Goal: Information Seeking & Learning: Learn about a topic

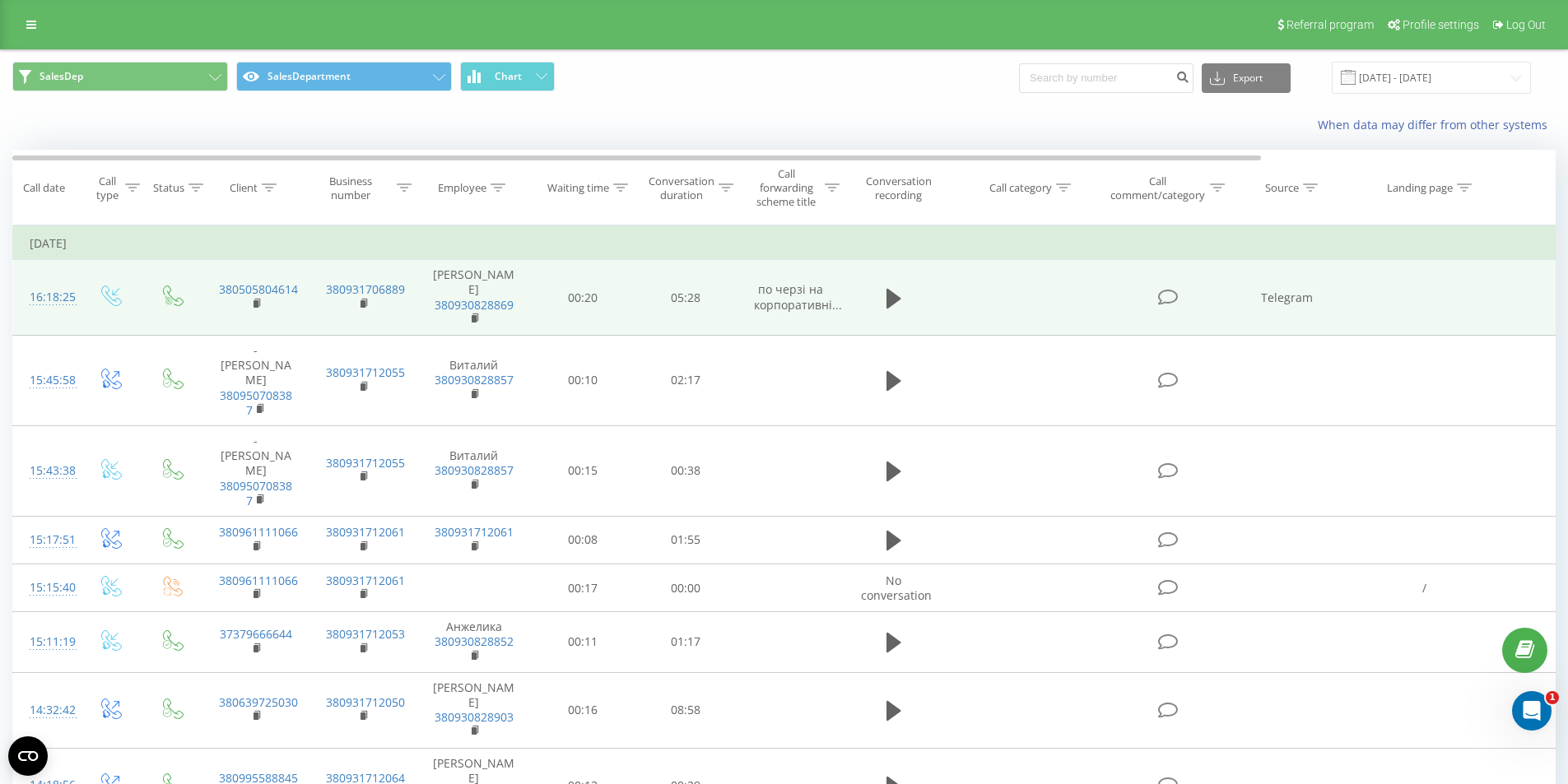
click at [1172, 292] on icon at bounding box center [1167, 298] width 20 height 17
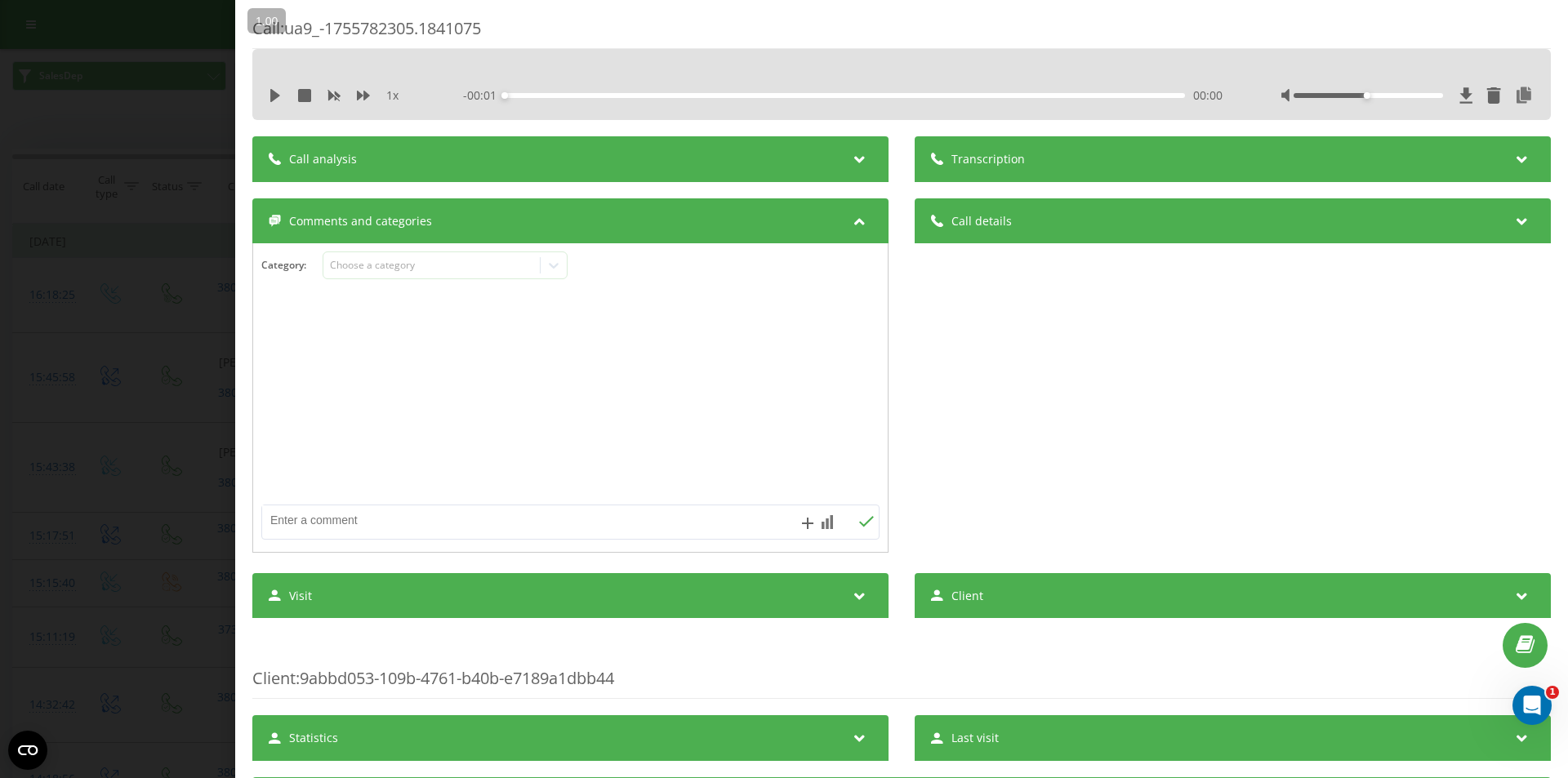
click at [64, 128] on div "Call : ua9_-1755782305.1841075 1 x - 00:01 00:00 00:00 Transcription For AI ana…" at bounding box center [784, 389] width 1568 height 778
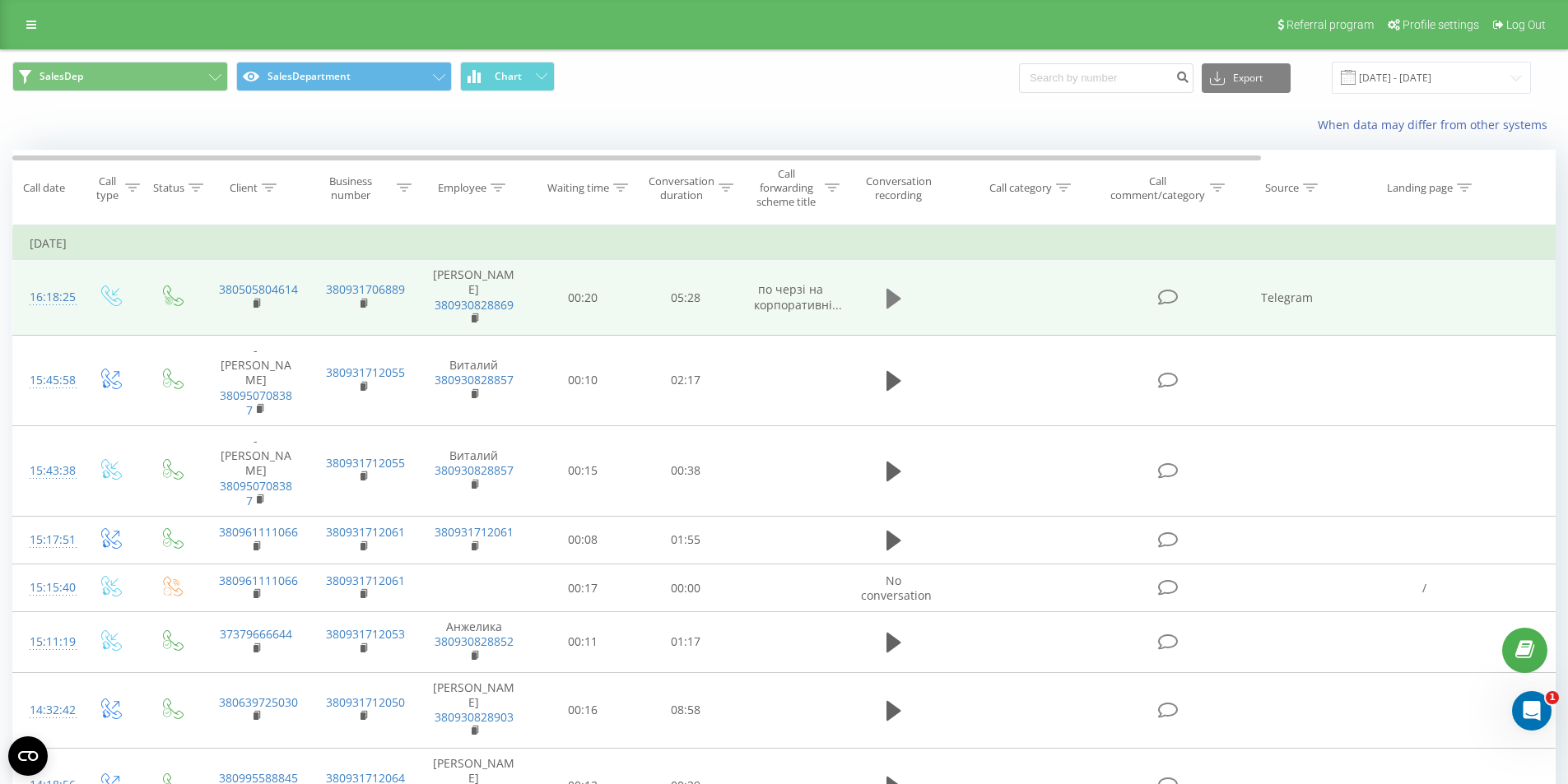
click at [899, 287] on icon at bounding box center [894, 298] width 15 height 23
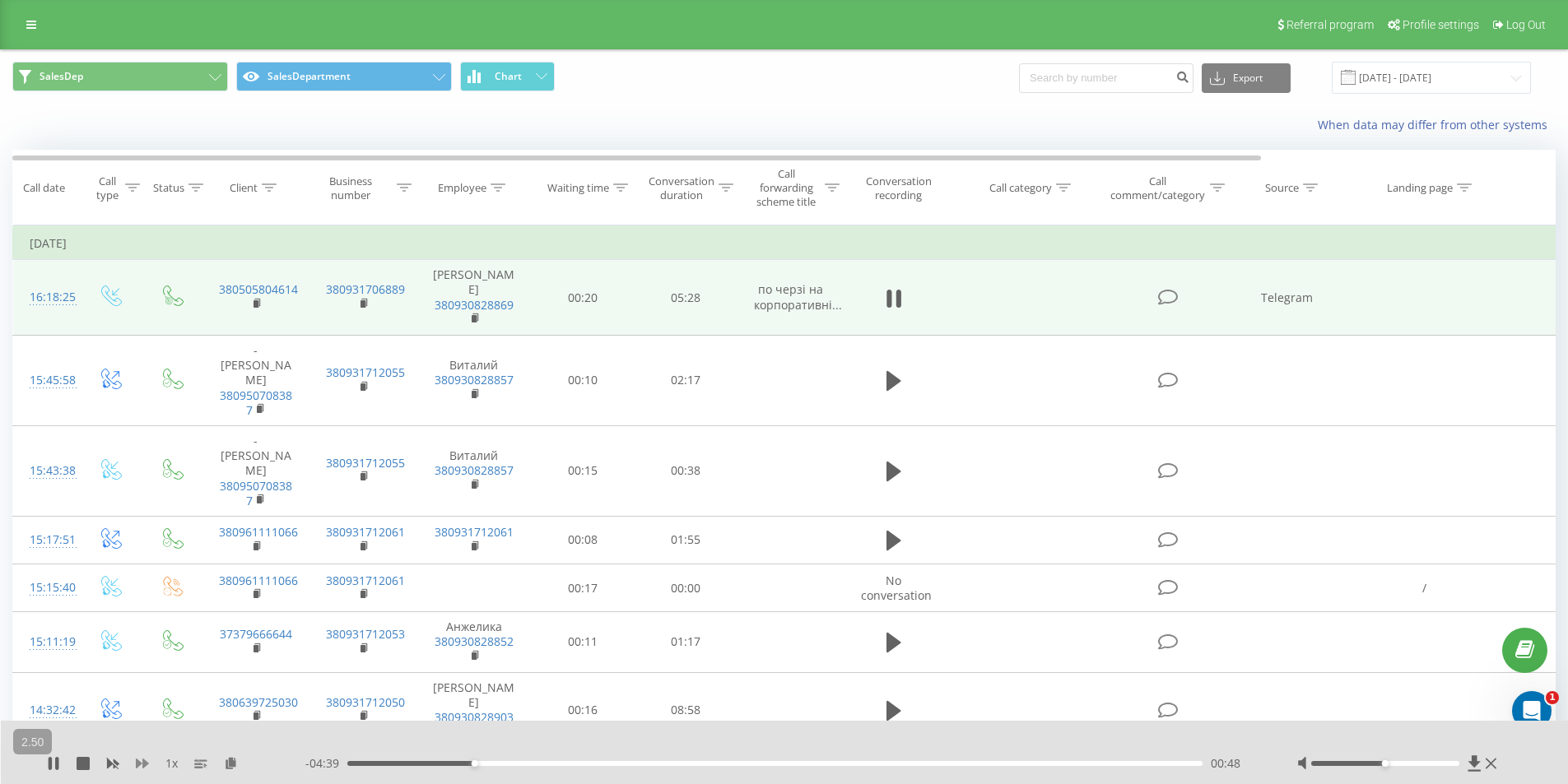
click at [142, 765] on icon at bounding box center [143, 764] width 13 height 13
click at [178, 759] on span "1.25 x" at bounding box center [180, 764] width 29 height 17
click at [0, 0] on button "+" at bounding box center [0, 0] width 0 height 0
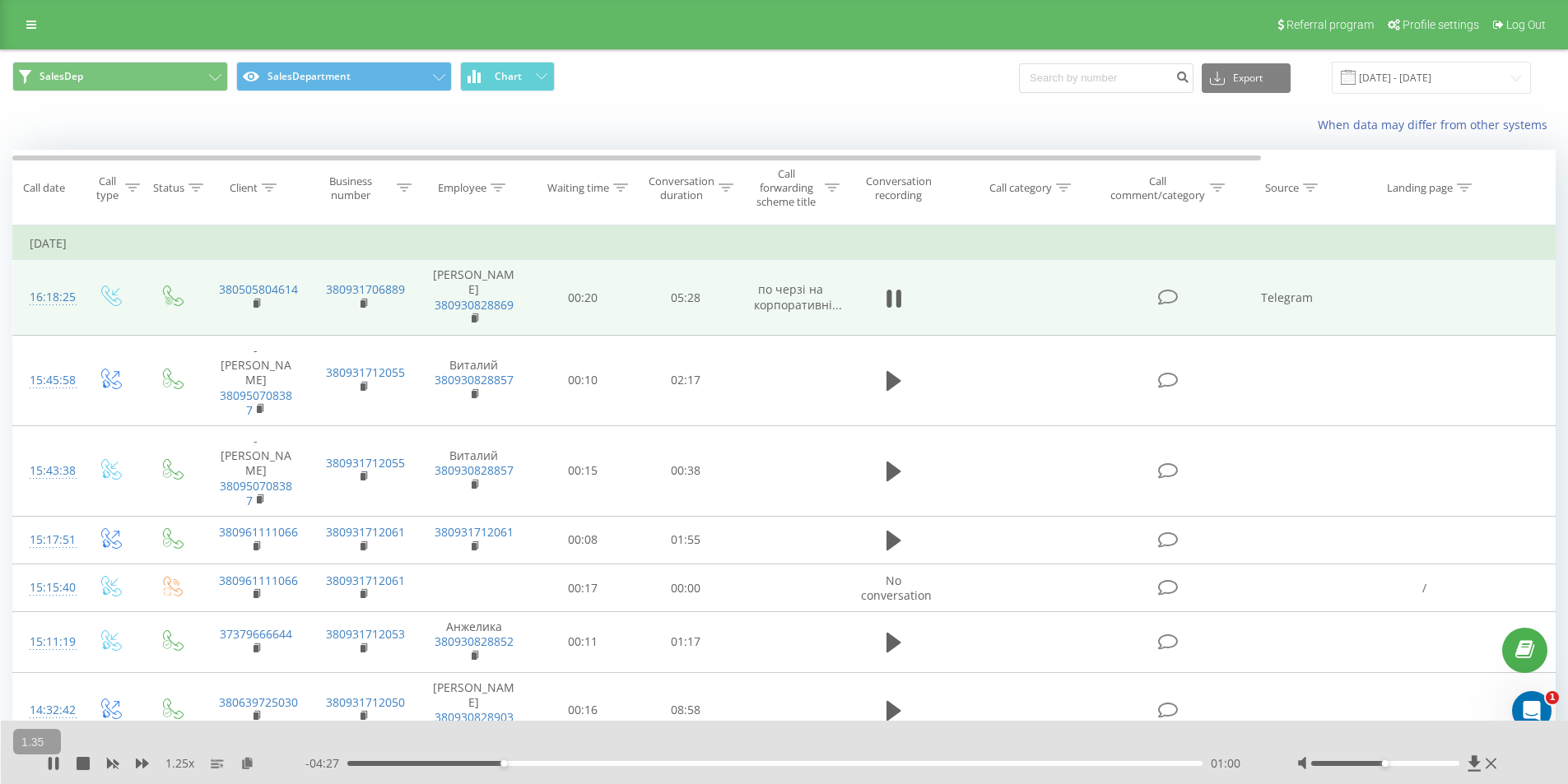
click at [0, 0] on button "+" at bounding box center [0, 0] width 0 height 0
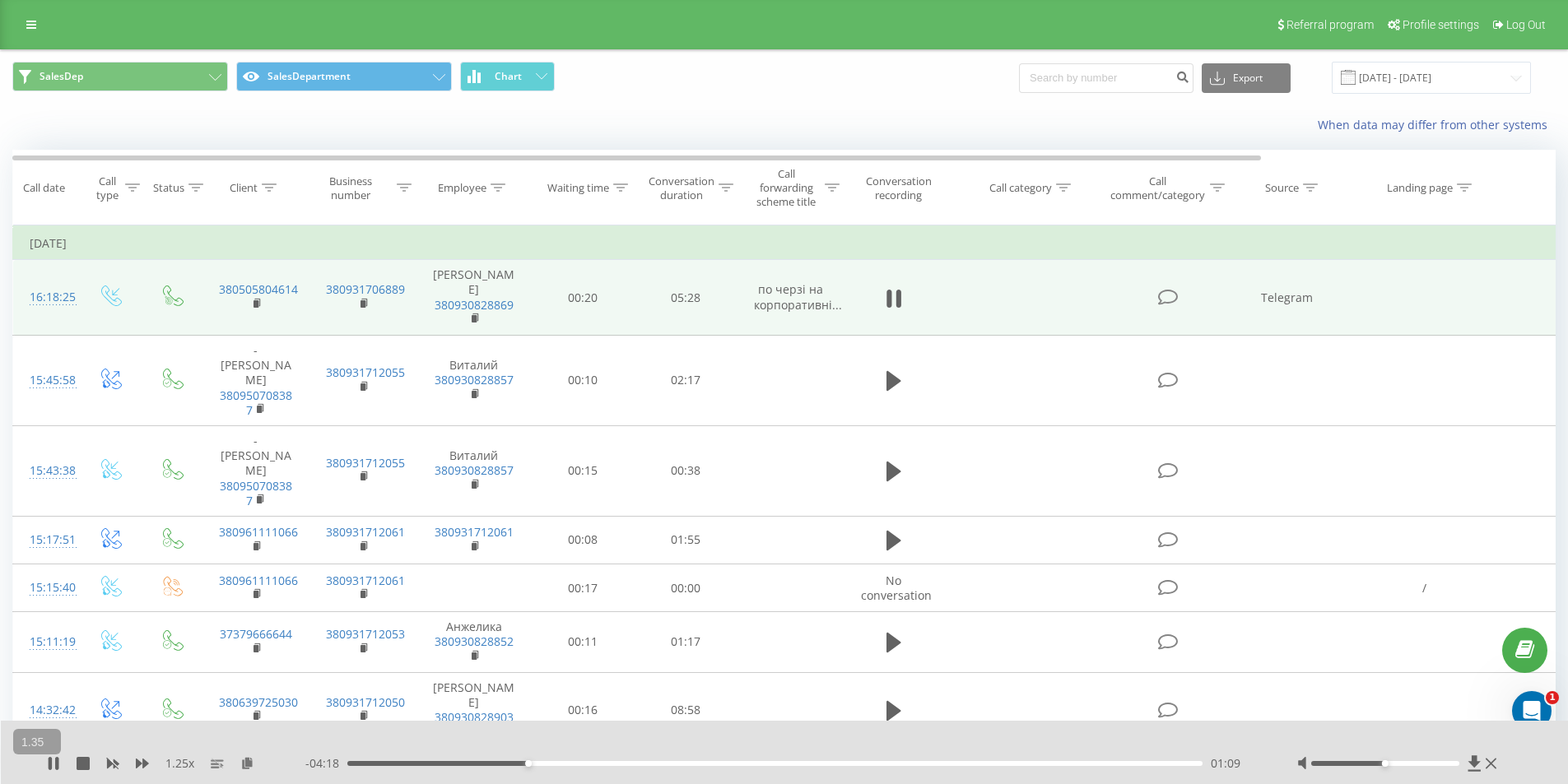
click at [0, 0] on button "»" at bounding box center [0, 0] width 0 height 0
click at [0, 0] on button "+" at bounding box center [0, 0] width 0 height 0
click at [0, 0] on button "»" at bounding box center [0, 0] width 0 height 0
click at [0, 0] on button "+" at bounding box center [0, 0] width 0 height 0
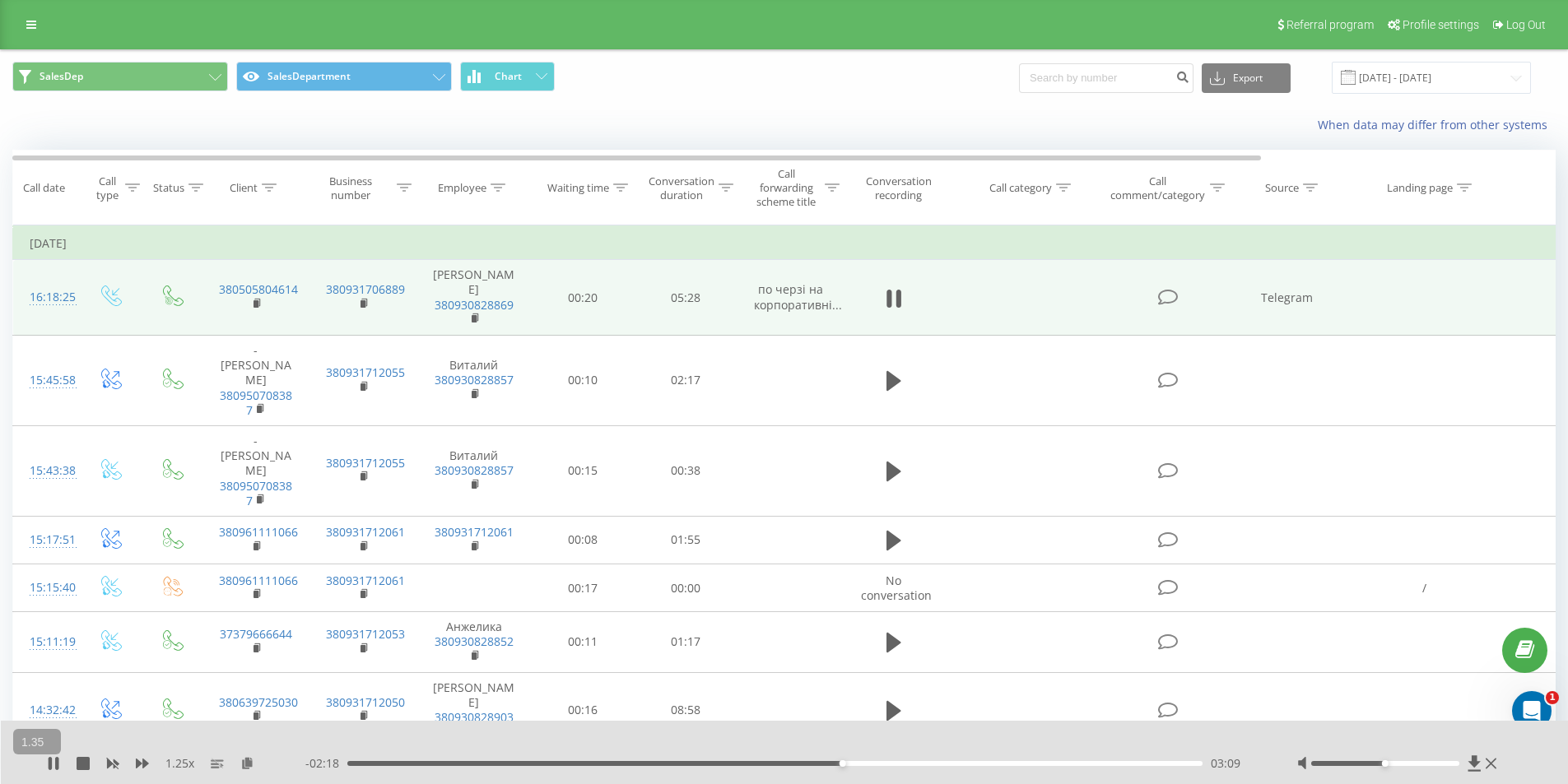
click at [0, 0] on button "+" at bounding box center [0, 0] width 0 height 0
click at [136, 767] on icon at bounding box center [143, 764] width 13 height 10
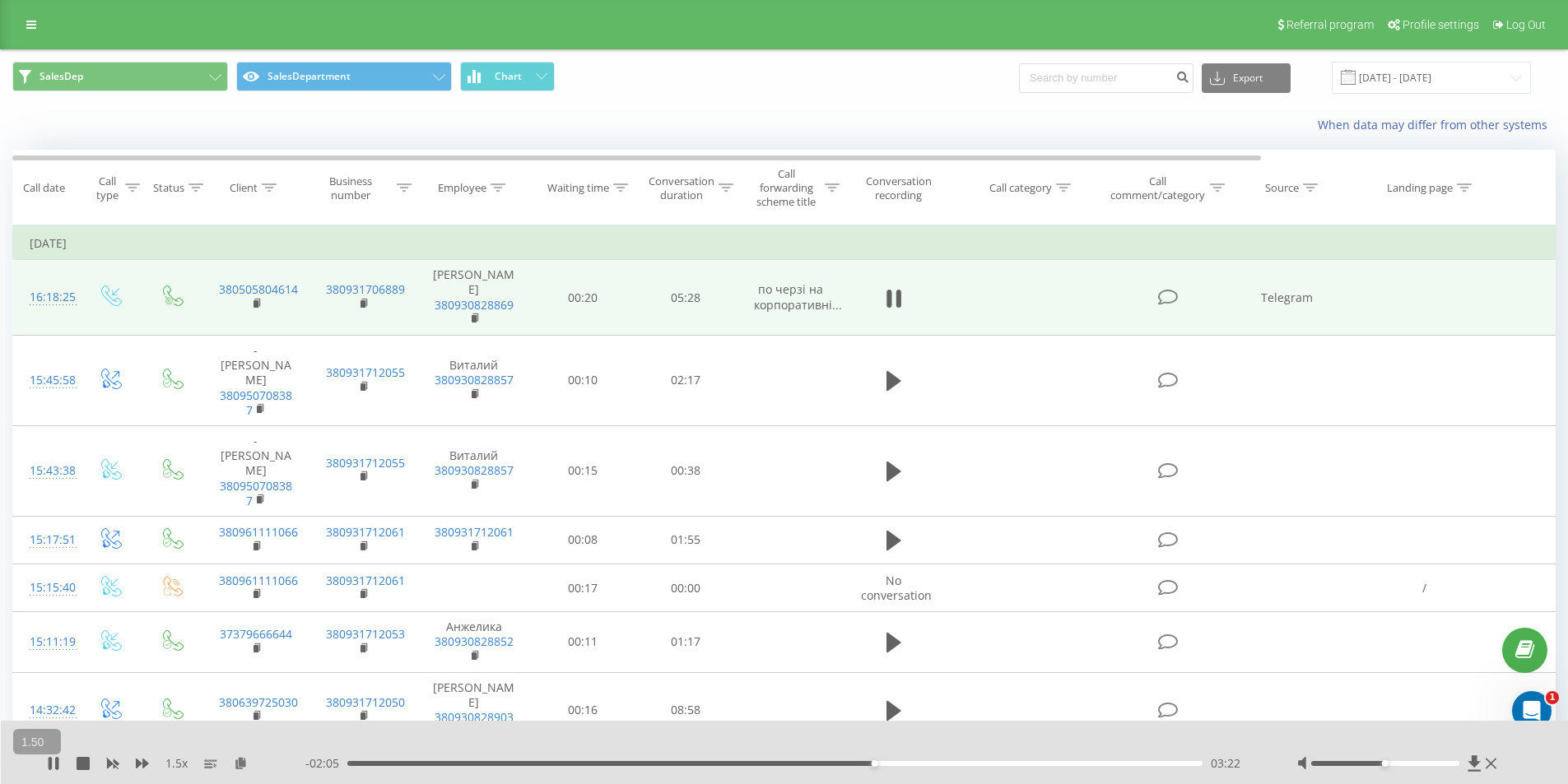
click at [0, 0] on button "+" at bounding box center [0, 0] width 0 height 0
click at [139, 768] on icon at bounding box center [143, 764] width 13 height 13
click at [0, 0] on button "−" at bounding box center [0, 0] width 0 height 0
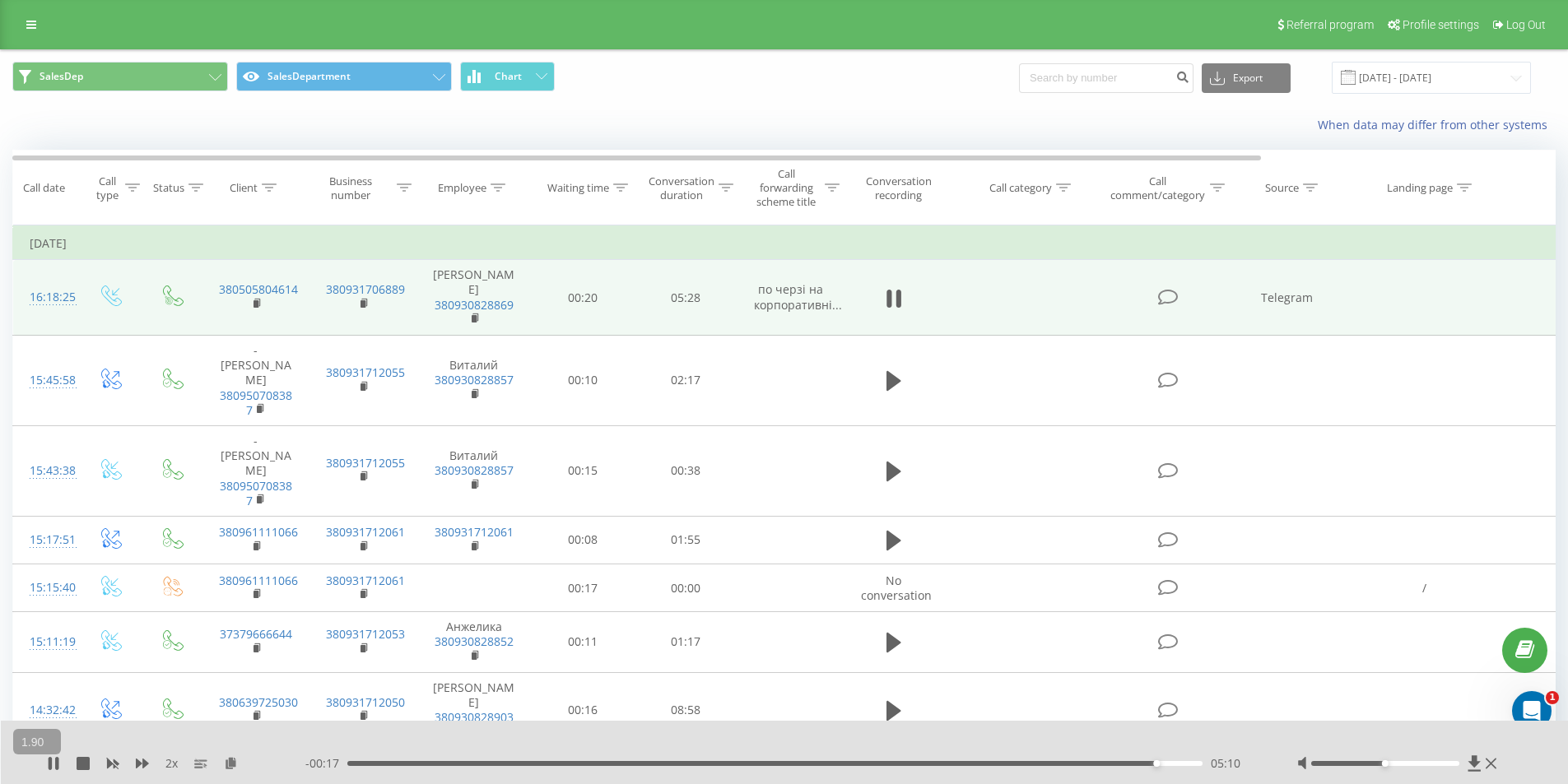
click at [0, 0] on button "−" at bounding box center [0, 0] width 0 height 0
click at [0, 0] on button "«" at bounding box center [0, 0] width 0 height 0
click at [0, 0] on button "»" at bounding box center [0, 0] width 0 height 0
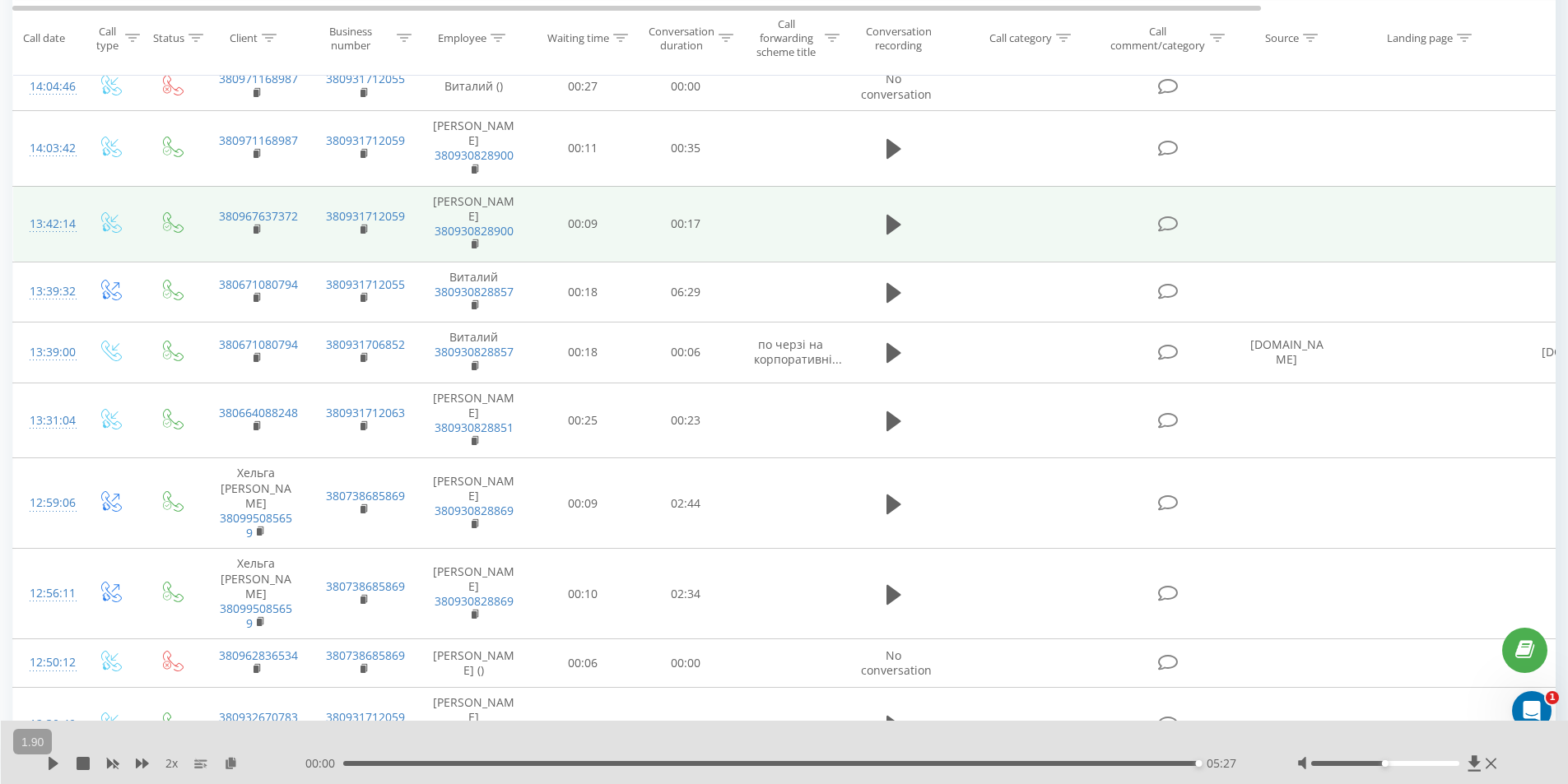
scroll to position [823, 0]
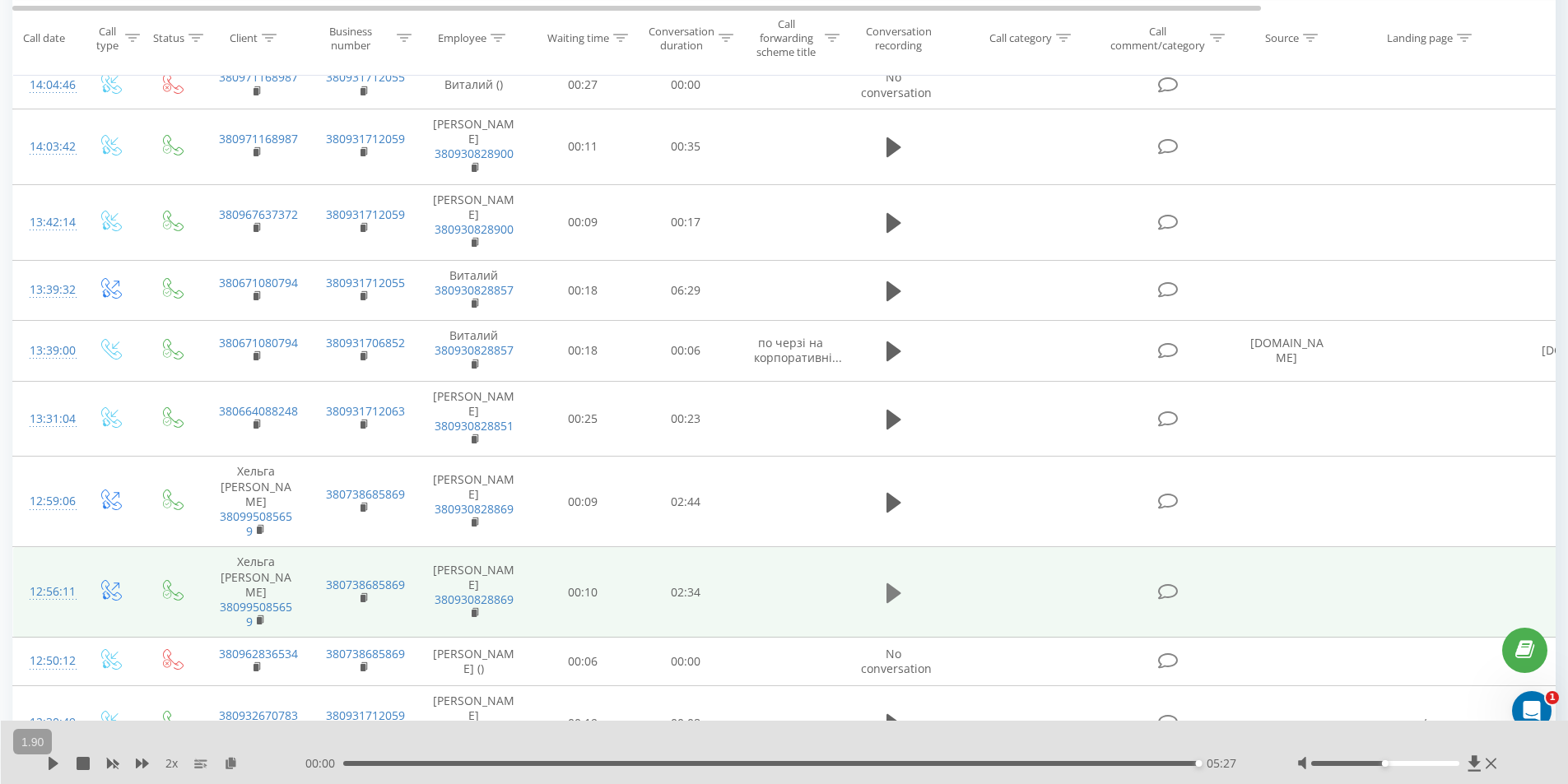
click at [891, 583] on icon at bounding box center [894, 593] width 15 height 19
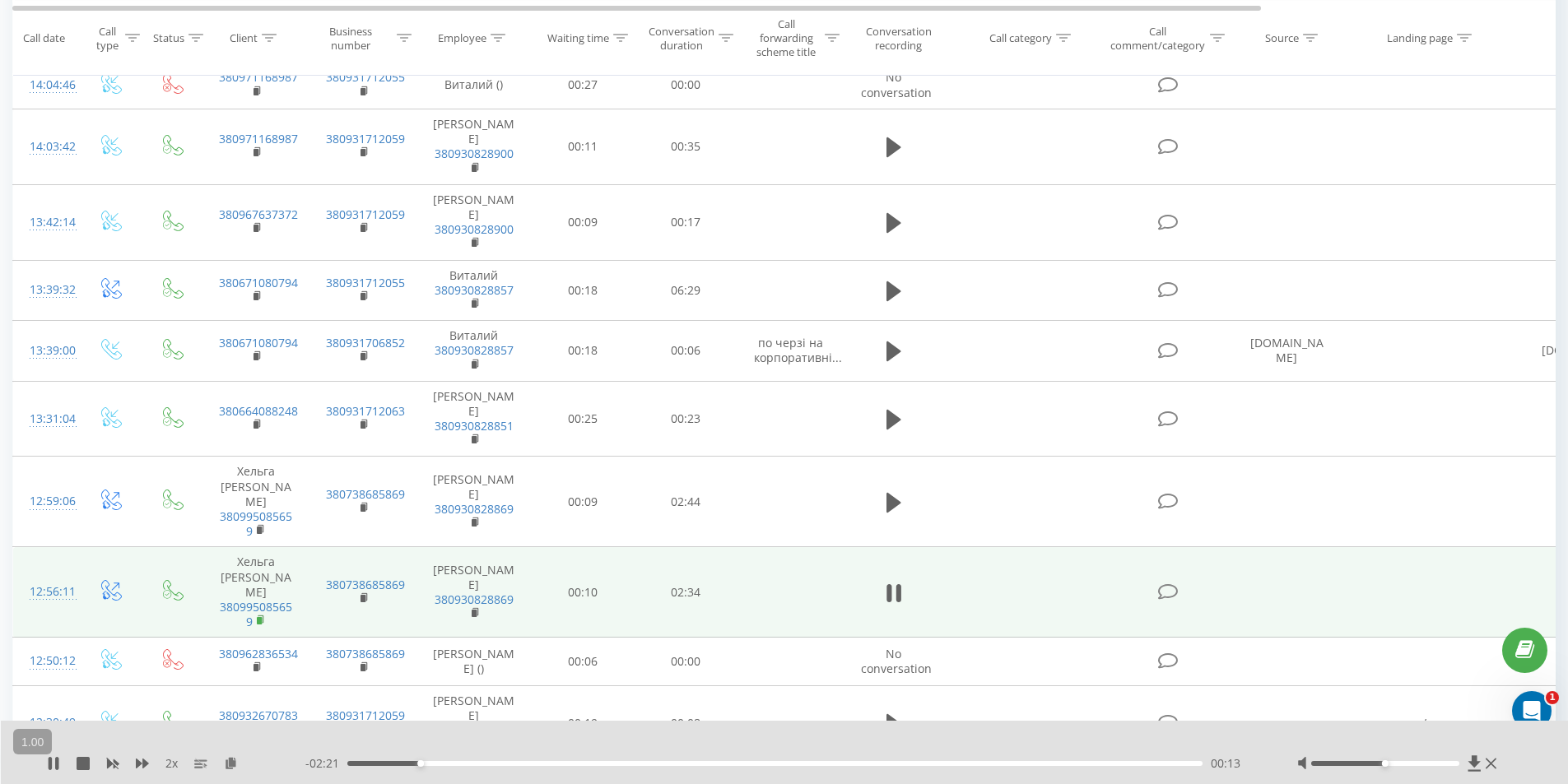
click at [265, 615] on icon at bounding box center [261, 620] width 9 height 12
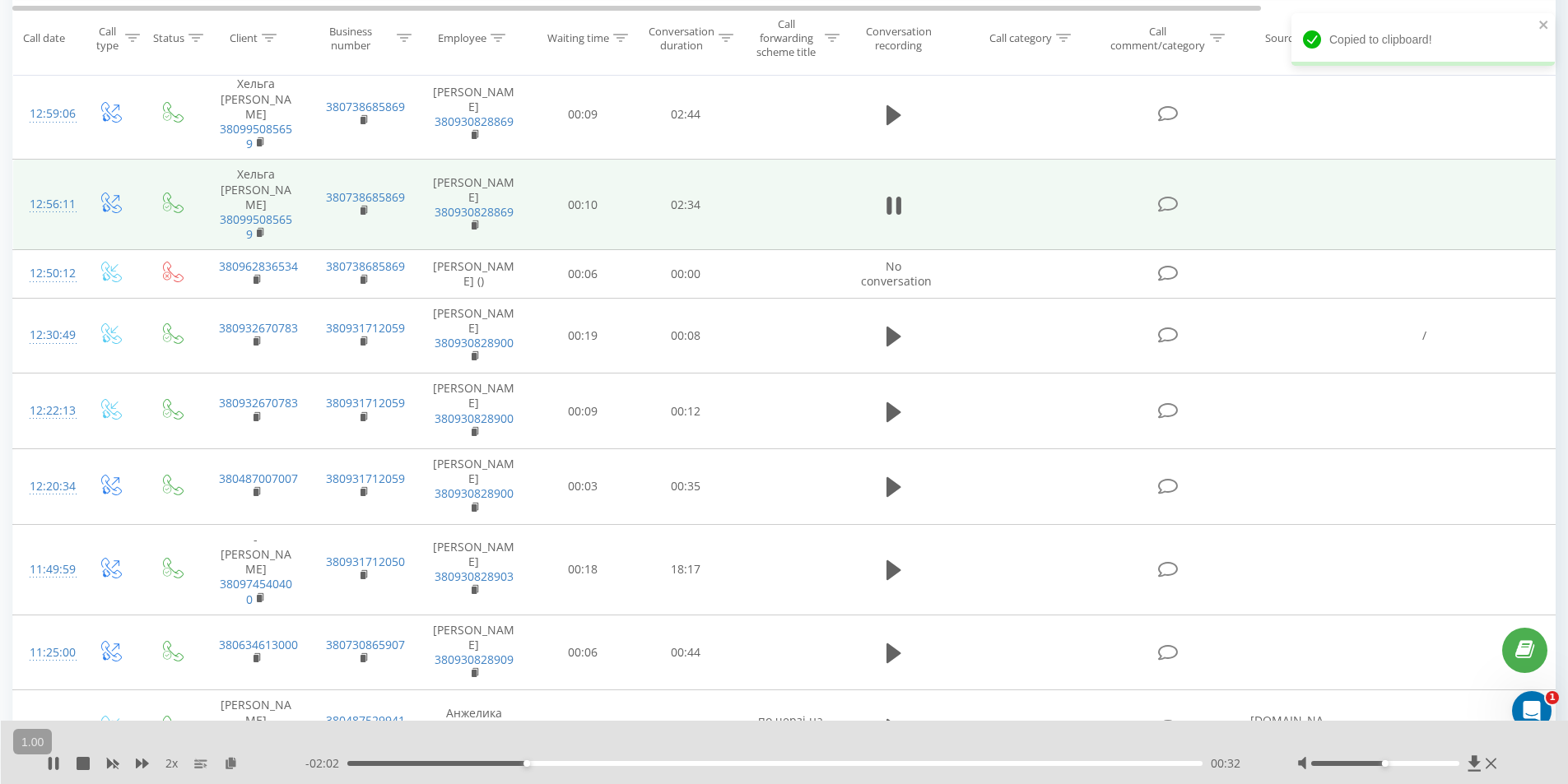
scroll to position [1234, 0]
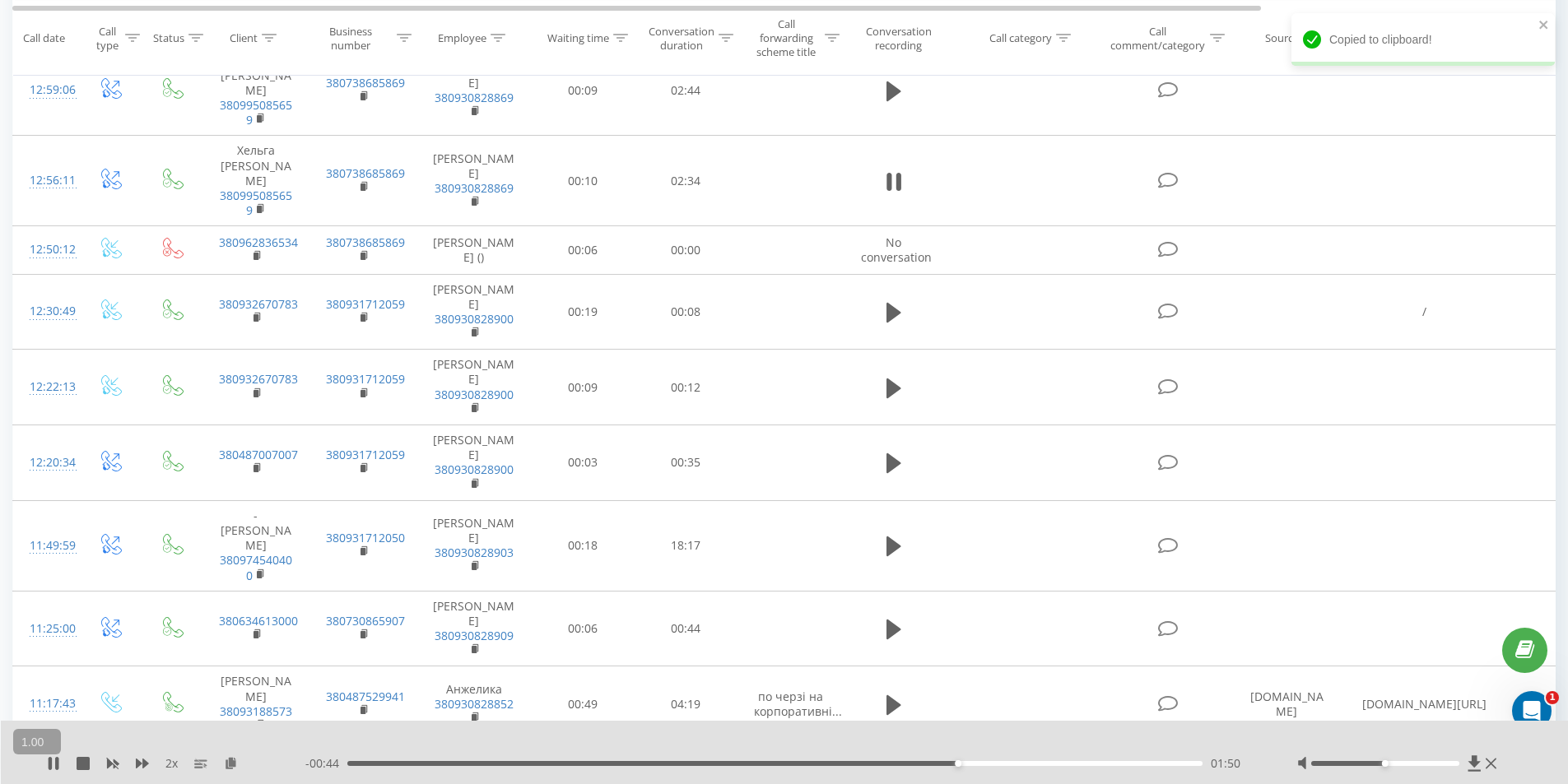
click at [0, 0] on button "−" at bounding box center [0, 0] width 0 height 0
click at [0, 0] on button "«" at bounding box center [0, 0] width 0 height 0
click at [51, 764] on icon at bounding box center [51, 764] width 3 height 13
click at [51, 762] on icon at bounding box center [54, 764] width 10 height 13
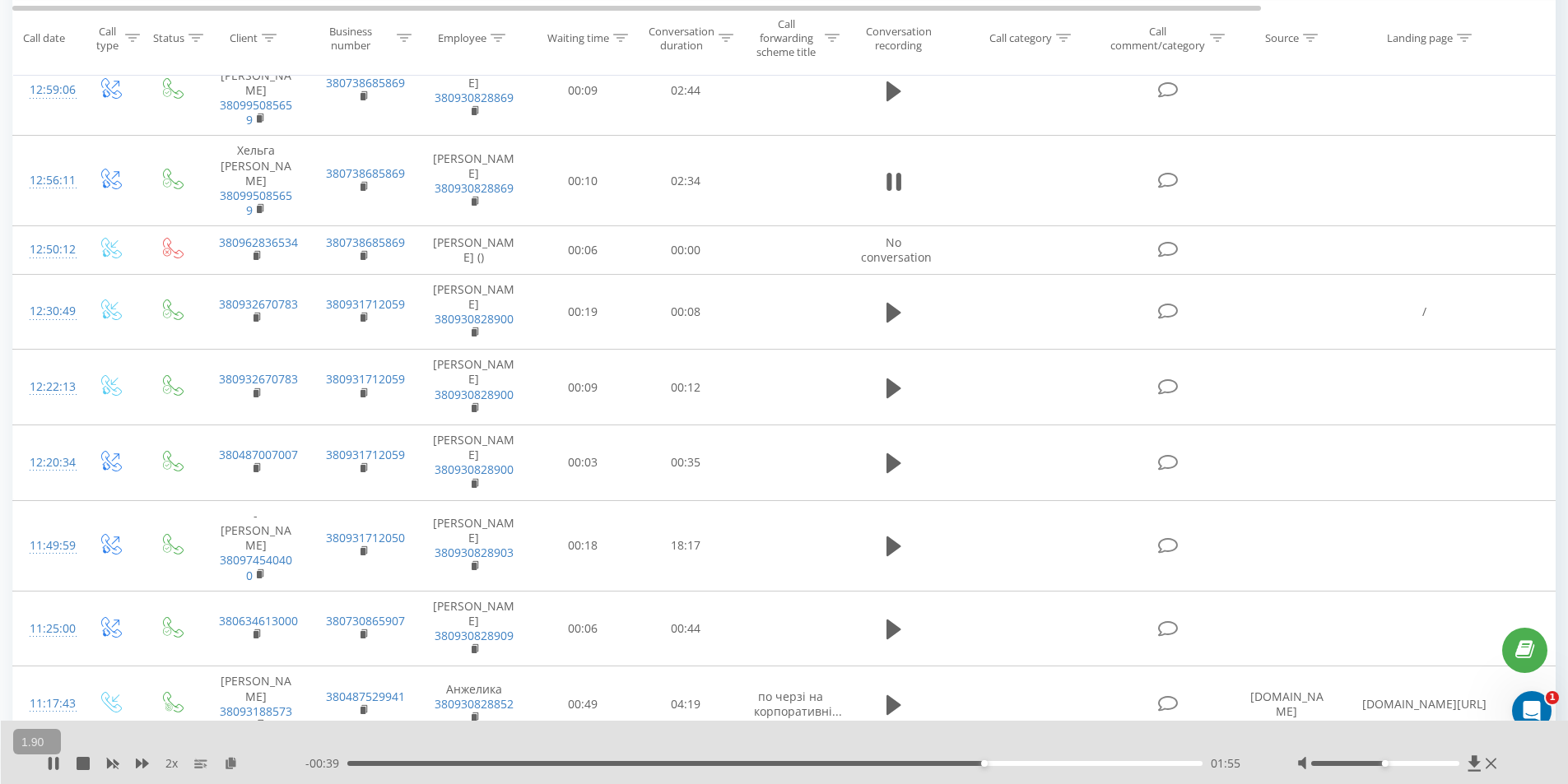
click at [29, 744] on span "1.90" at bounding box center [33, 744] width 32 height 17
click at [0, 0] on button "−" at bounding box center [0, 0] width 0 height 0
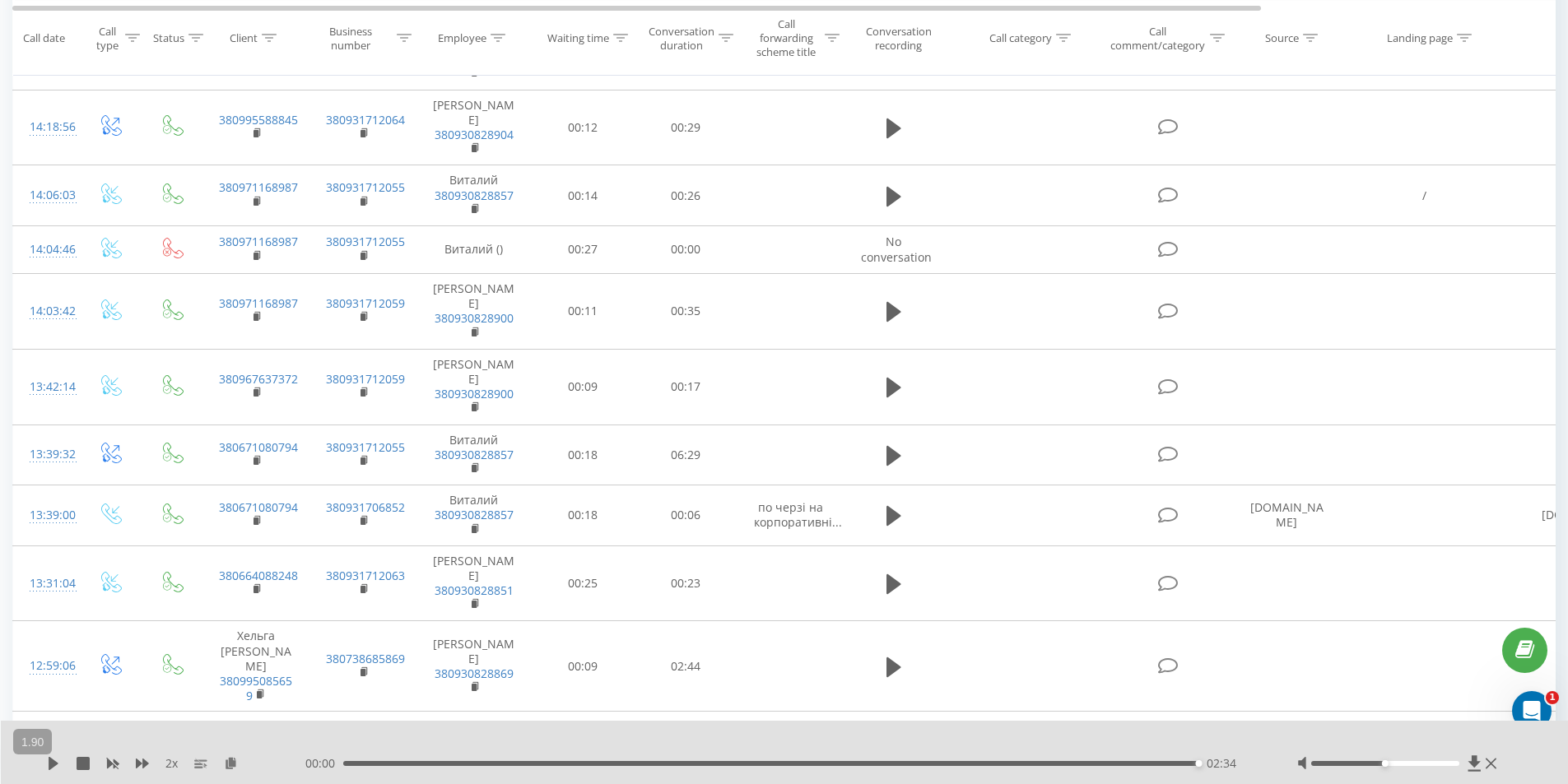
scroll to position [0, 0]
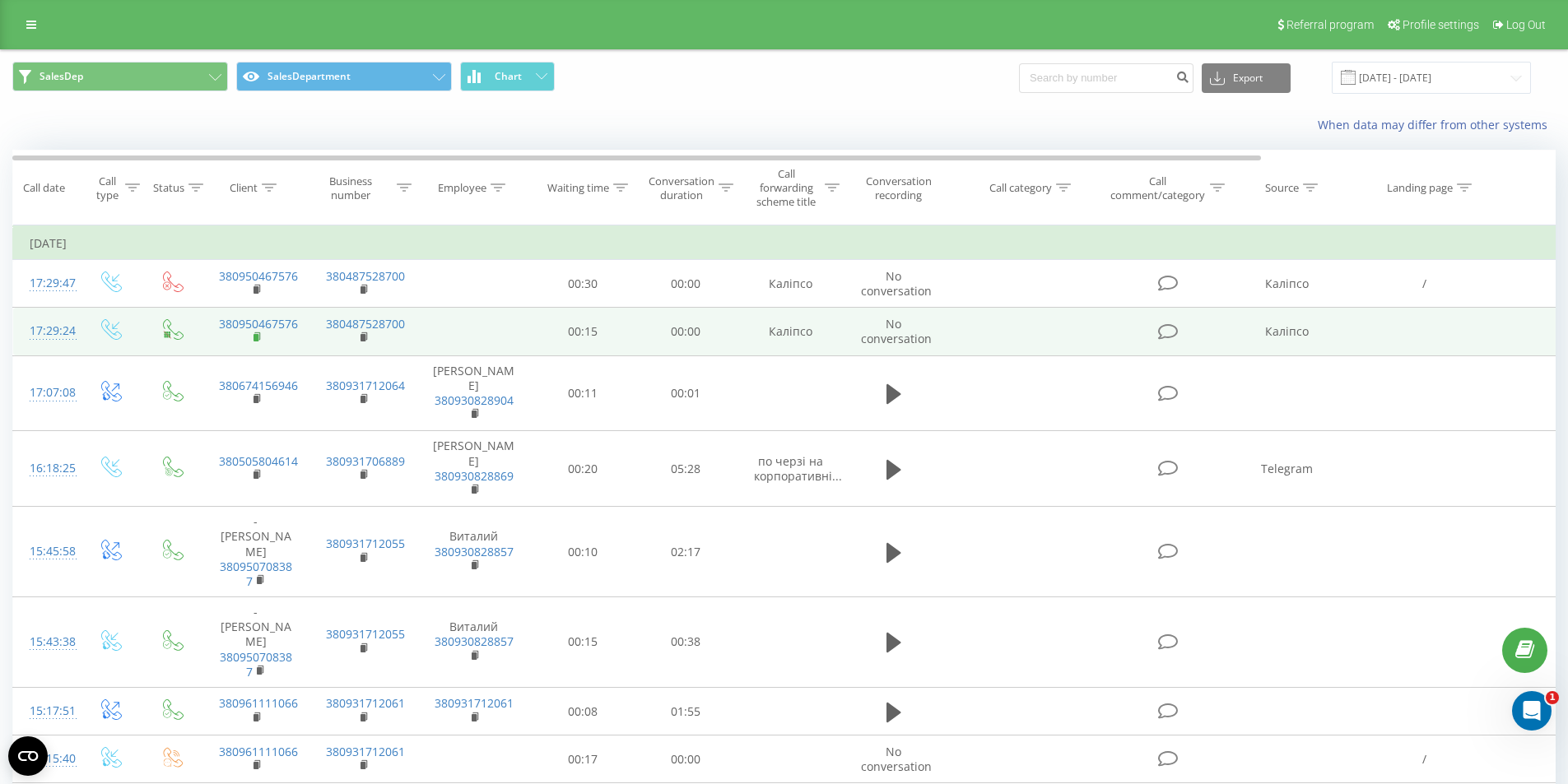
click at [260, 342] on icon at bounding box center [258, 337] width 9 height 12
